Goal: Browse casually

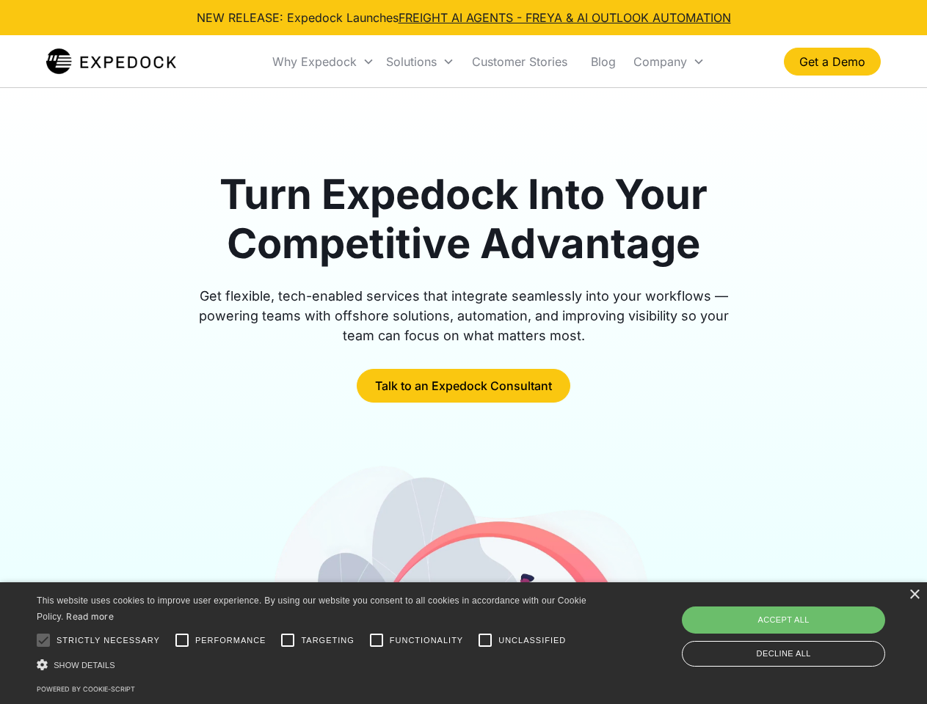
click at [324, 62] on div "Why Expedock" at bounding box center [314, 61] width 84 height 15
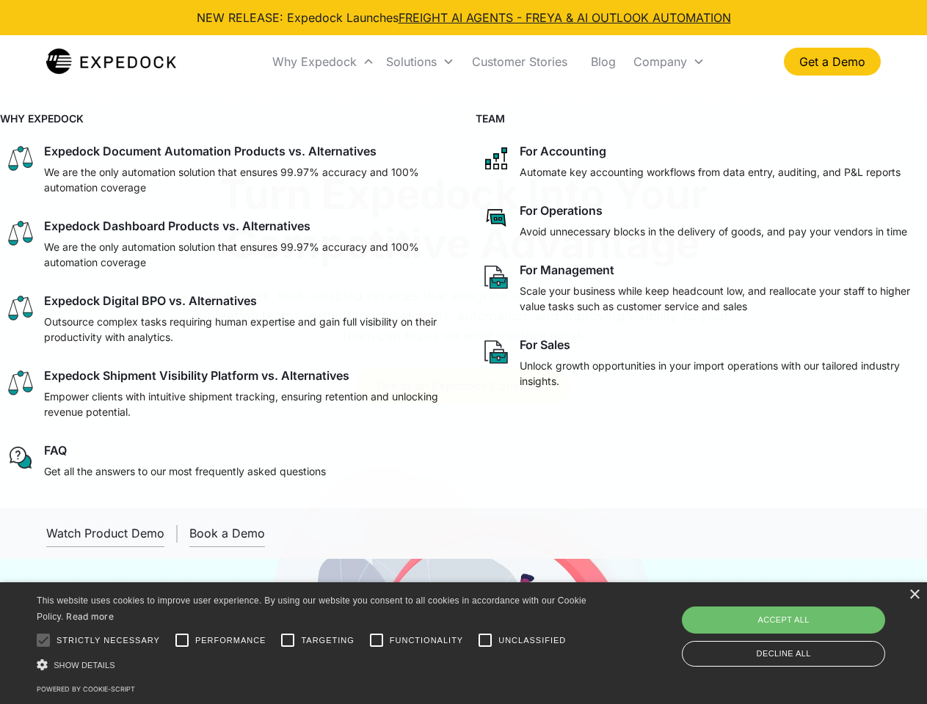
click at [420, 62] on div "Solutions" at bounding box center [411, 61] width 51 height 15
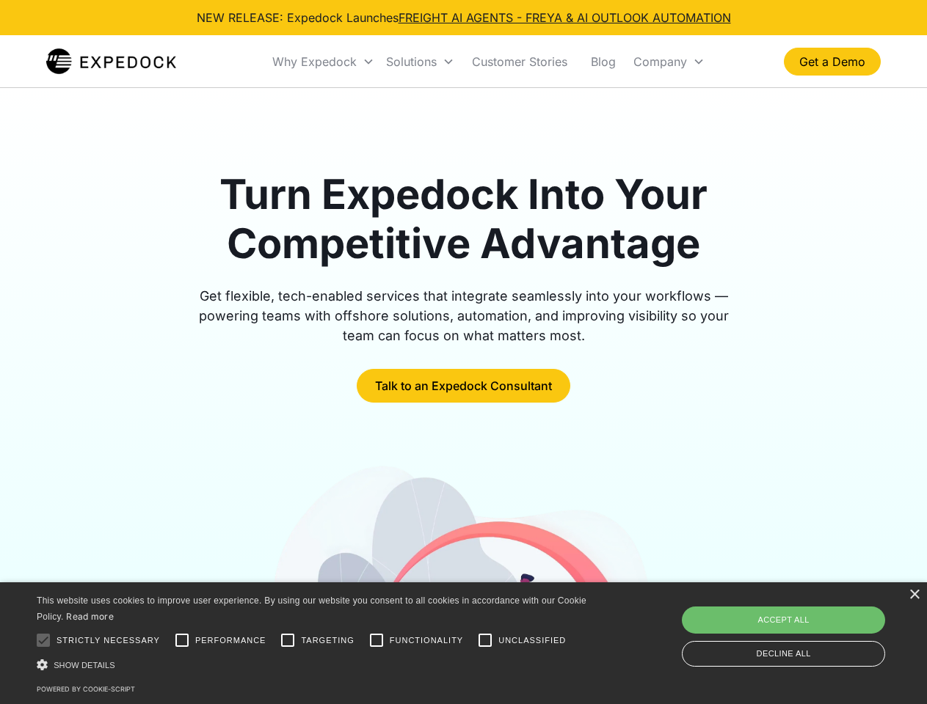
click at [668, 62] on div "Company" at bounding box center [660, 61] width 54 height 15
click at [43, 640] on div at bounding box center [43, 640] width 29 height 29
click at [182, 640] on input "Performance" at bounding box center [181, 640] width 29 height 29
checkbox input "true"
click at [288, 640] on input "Targeting" at bounding box center [287, 640] width 29 height 29
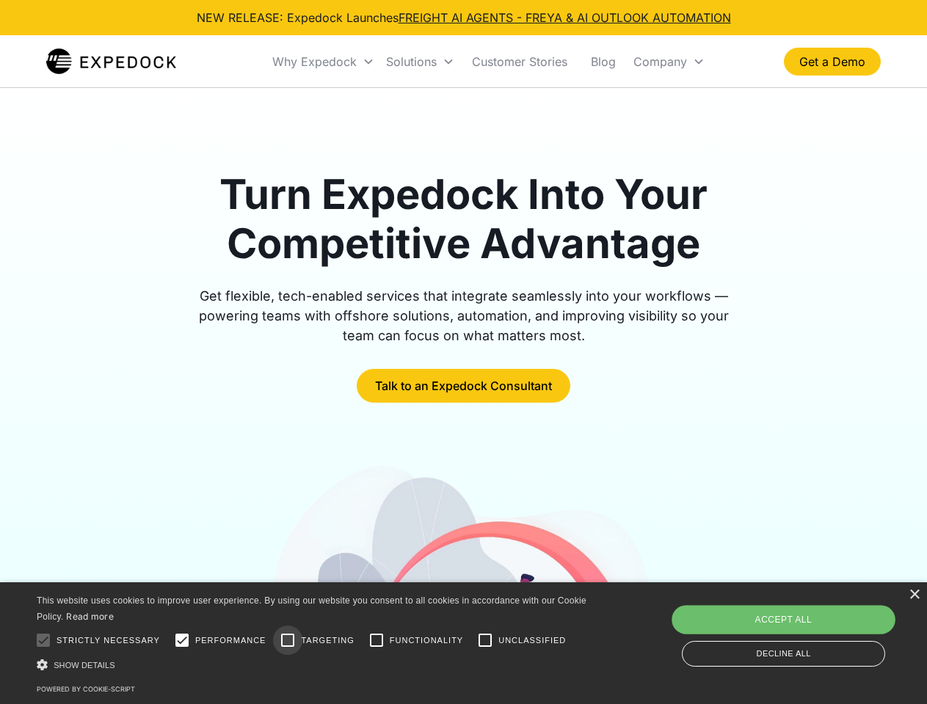
checkbox input "true"
click at [376, 640] on input "Functionality" at bounding box center [376, 640] width 29 height 29
checkbox input "true"
click at [485, 640] on input "Unclassified" at bounding box center [484, 640] width 29 height 29
checkbox input "true"
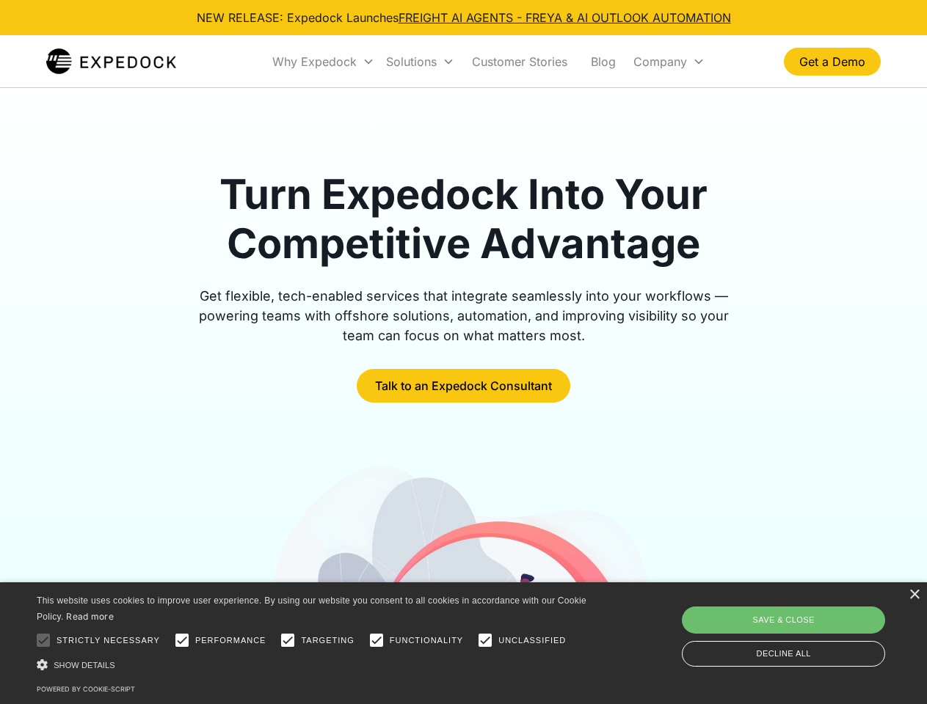
click at [314, 665] on div "Show details Hide details" at bounding box center [314, 664] width 555 height 15
